Goal: Information Seeking & Learning: Learn about a topic

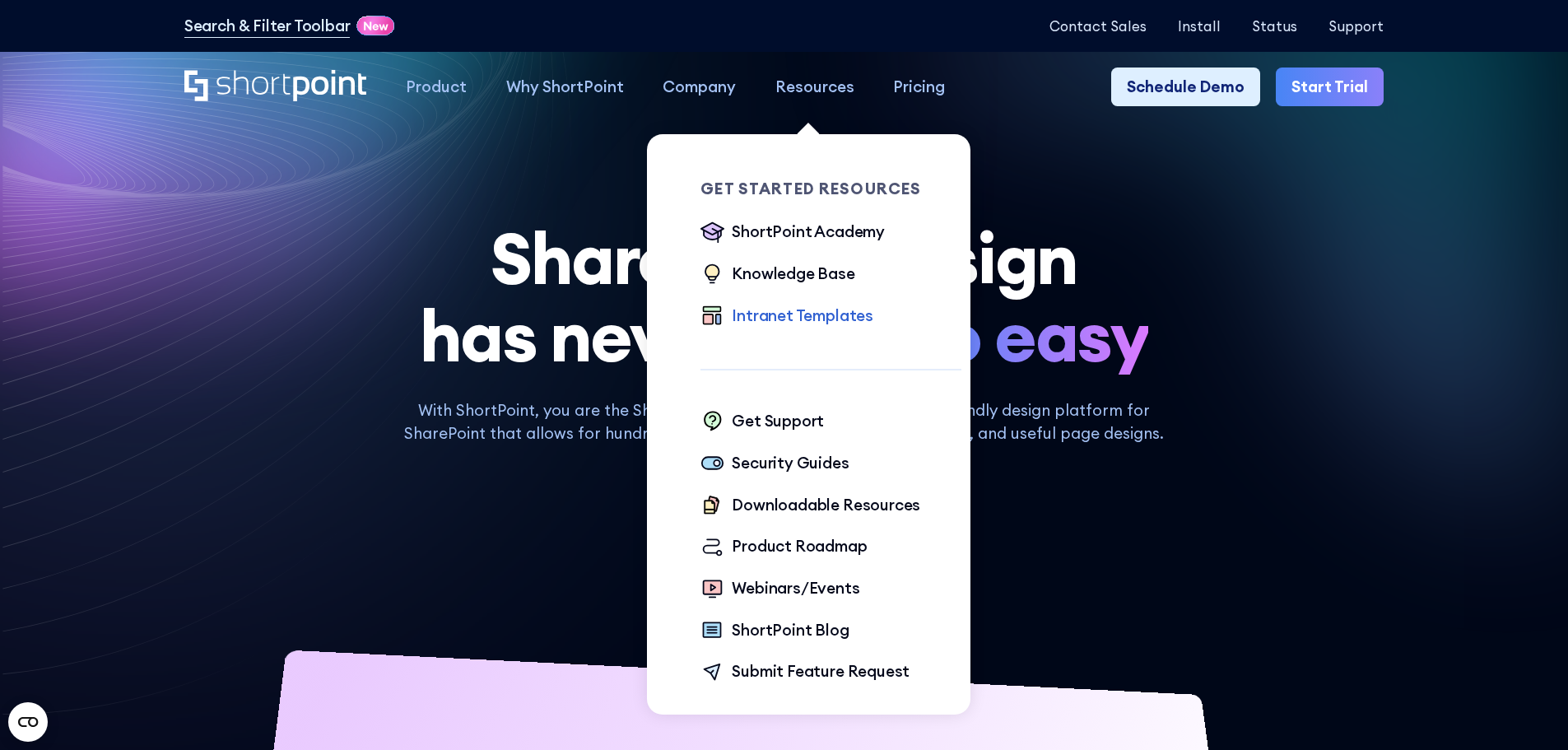
click at [772, 314] on div "Intranet Templates" at bounding box center [802, 315] width 142 height 24
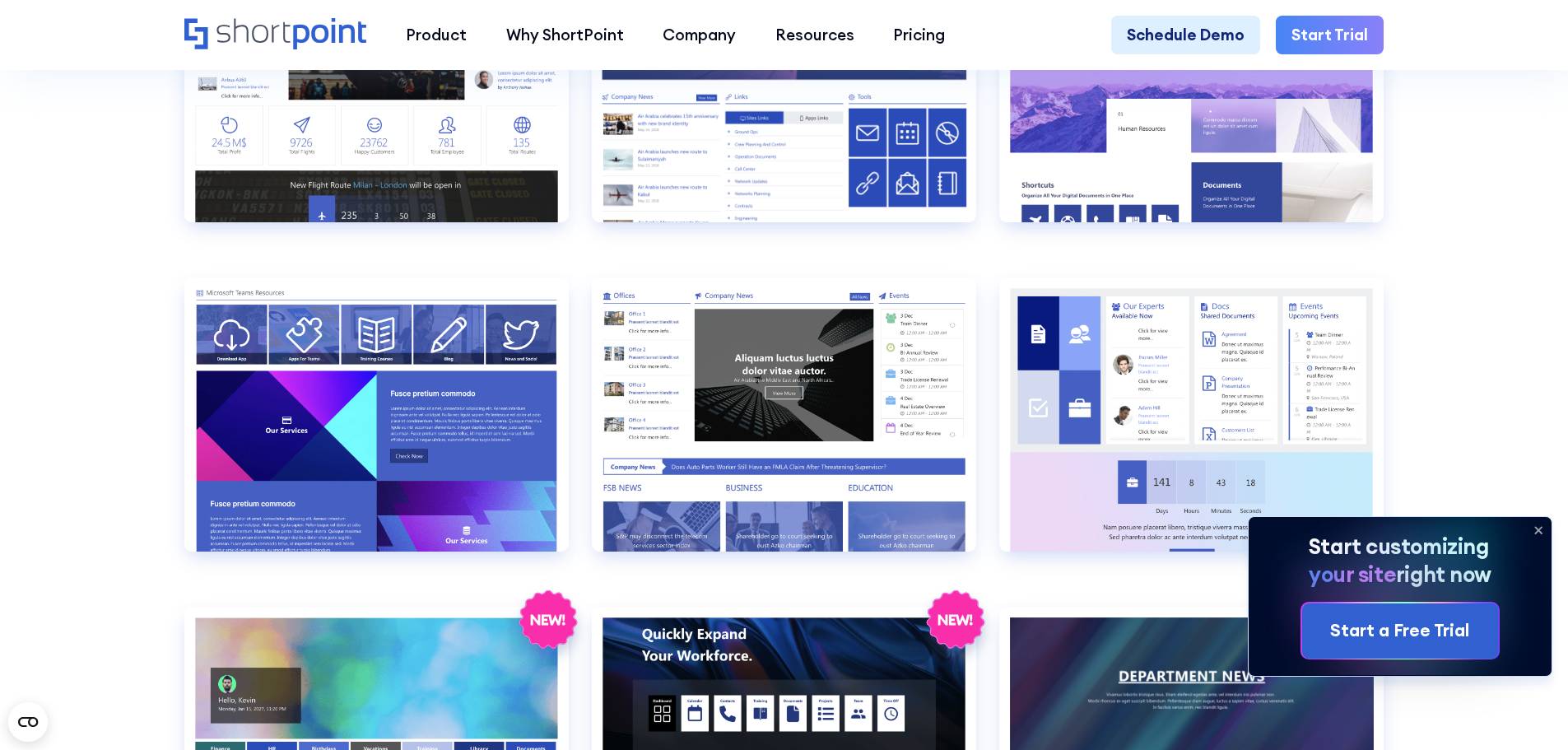
scroll to position [2633, 0]
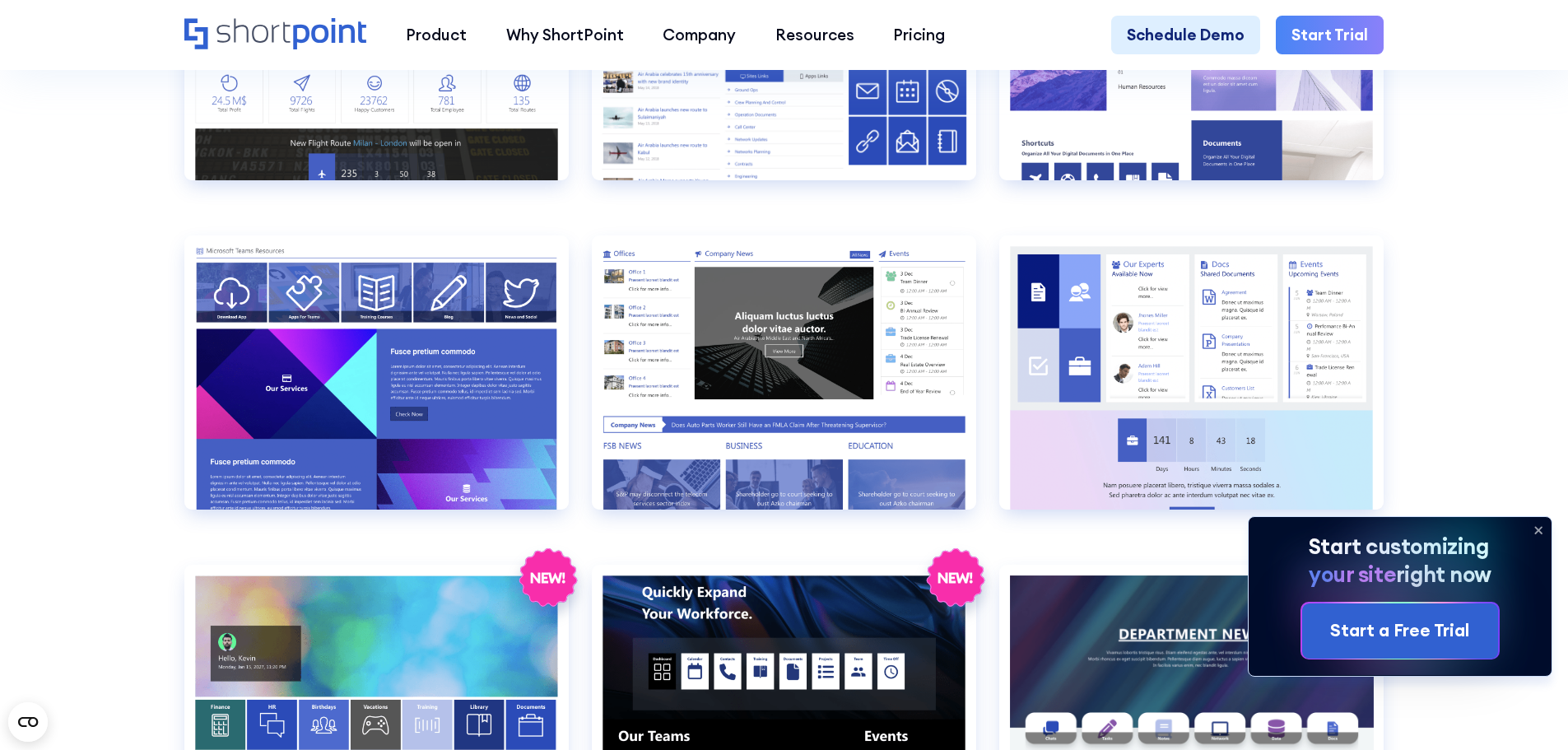
click at [1539, 526] on icon at bounding box center [1538, 529] width 26 height 26
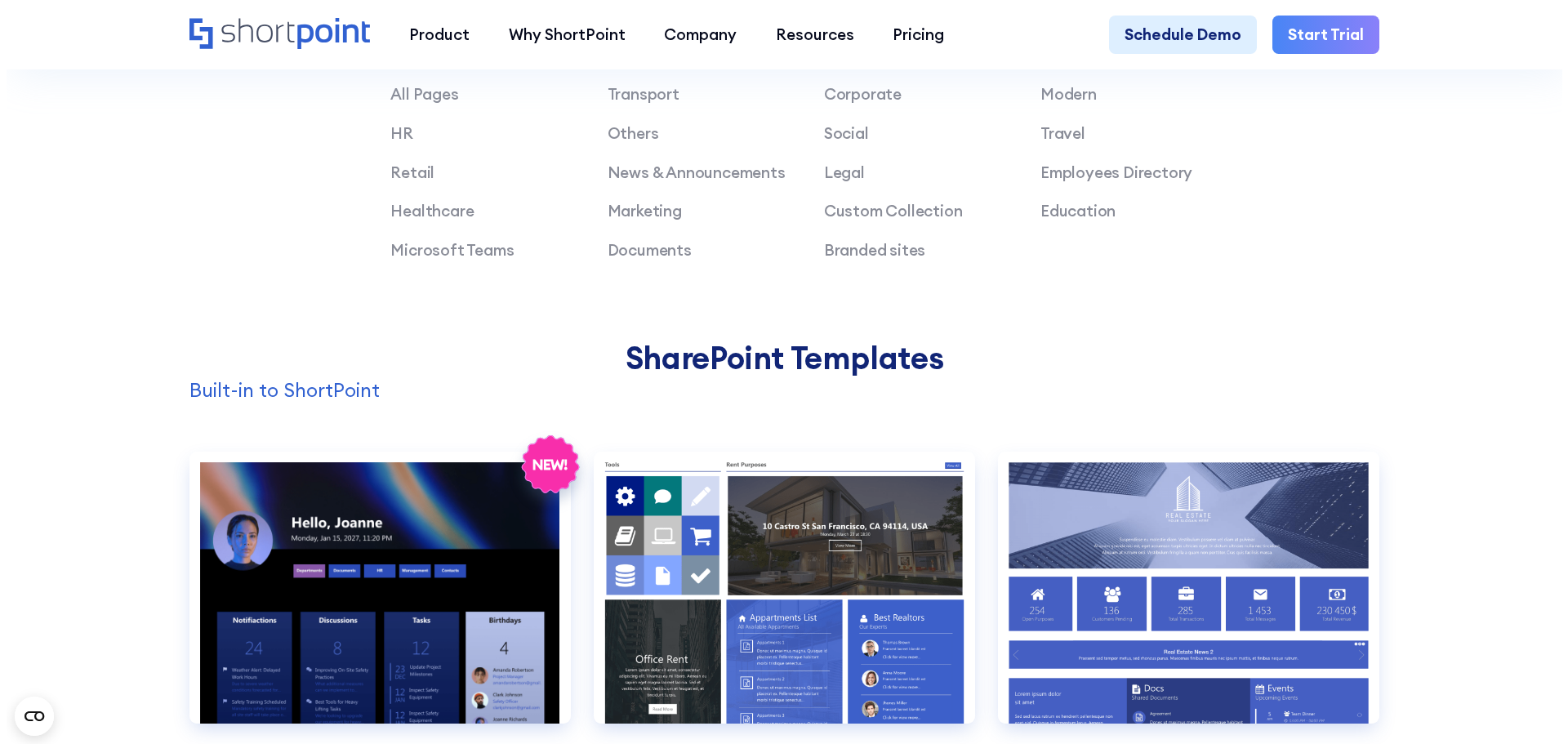
scroll to position [1388, 0]
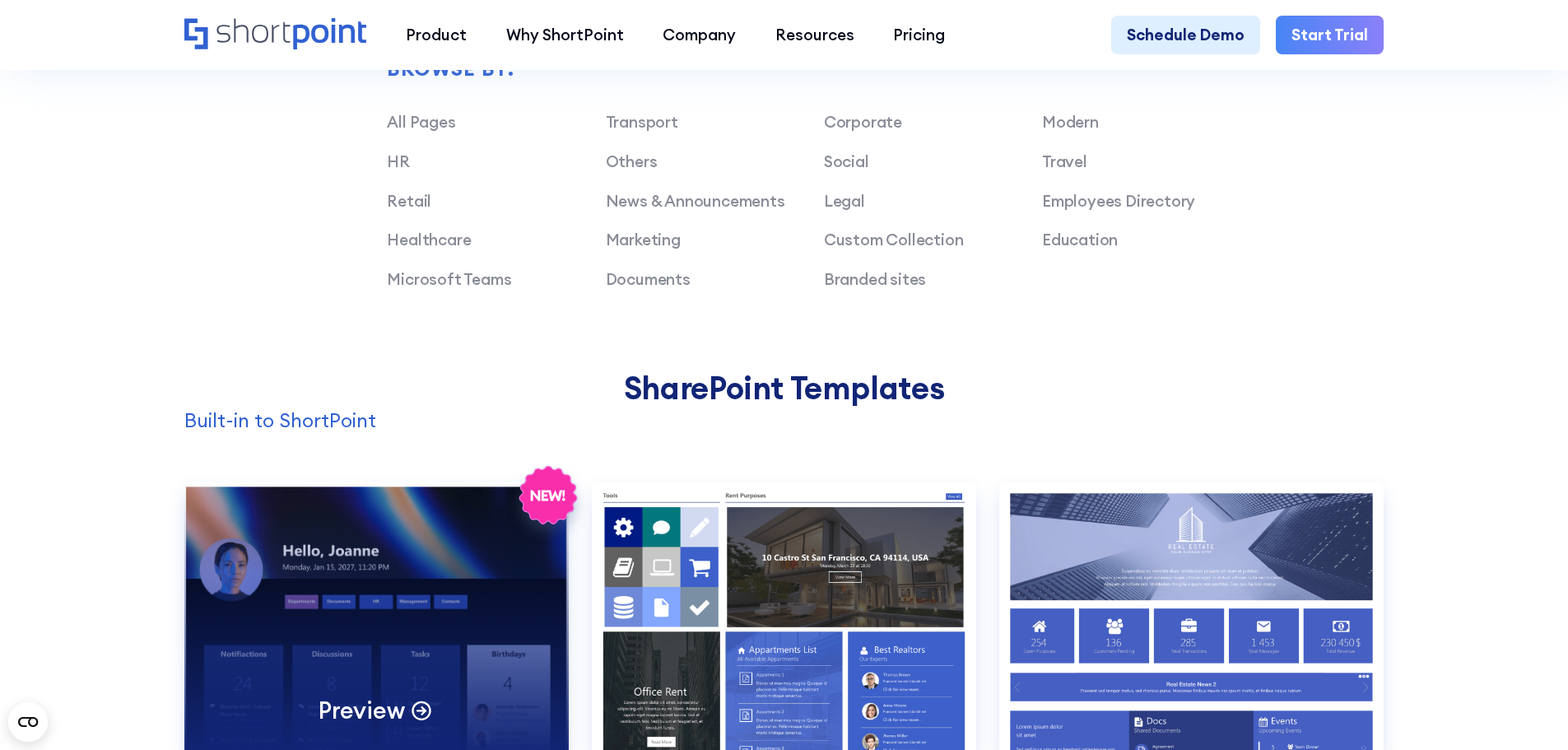
click at [369, 534] on div "Preview" at bounding box center [375, 620] width 384 height 274
